Goal: Task Accomplishment & Management: Use online tool/utility

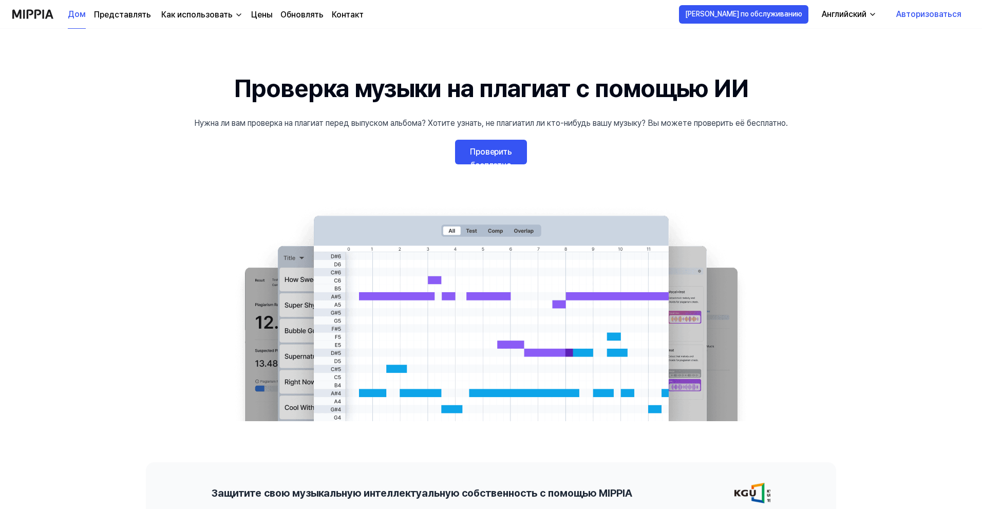
click at [488, 157] on link "Проверить бесплатно" at bounding box center [491, 152] width 72 height 25
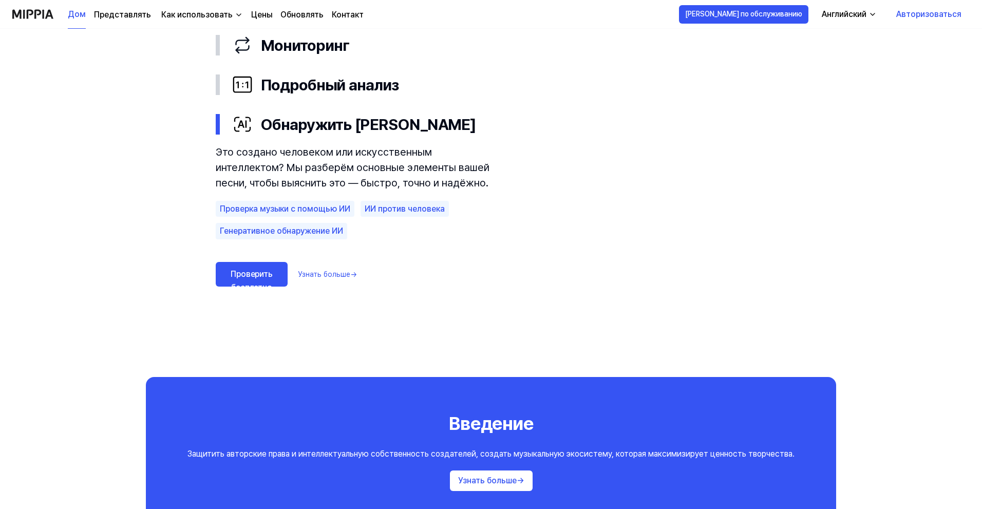
scroll to position [594, 0]
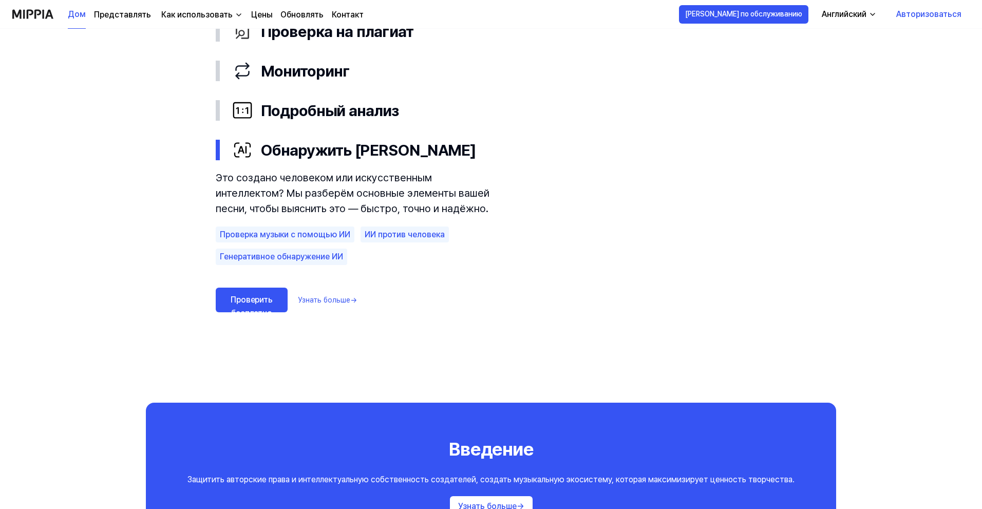
click at [266, 301] on font "Проверить бесплатно" at bounding box center [252, 306] width 42 height 23
